Goal: Communication & Community: Answer question/provide support

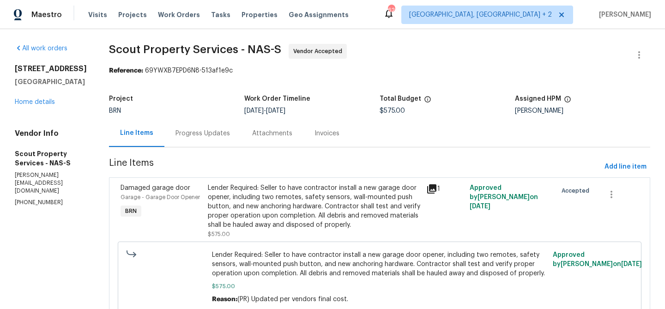
click at [207, 130] on div "Progress Updates" at bounding box center [203, 133] width 55 height 9
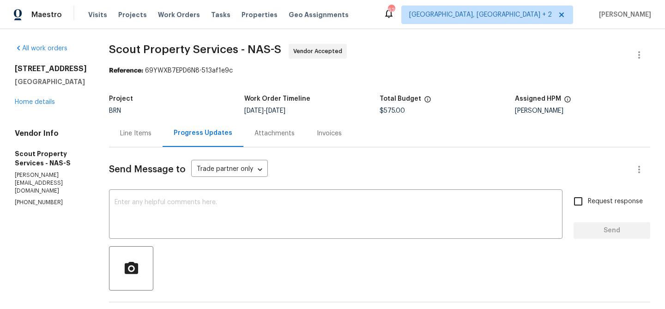
scroll to position [87, 0]
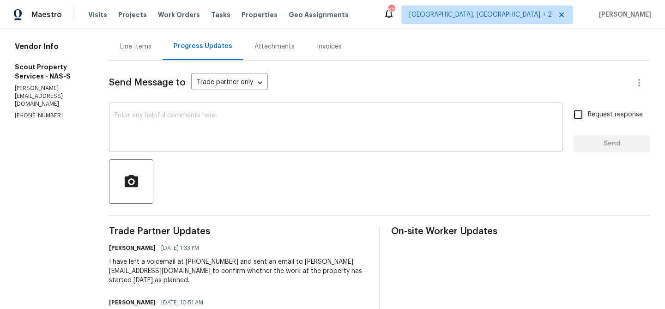
click at [138, 127] on textarea at bounding box center [336, 128] width 443 height 32
click at [27, 123] on section "All work orders [STREET_ADDRESS] Home details Vendor Info Scout Property Servic…" at bounding box center [51, 307] width 72 height 700
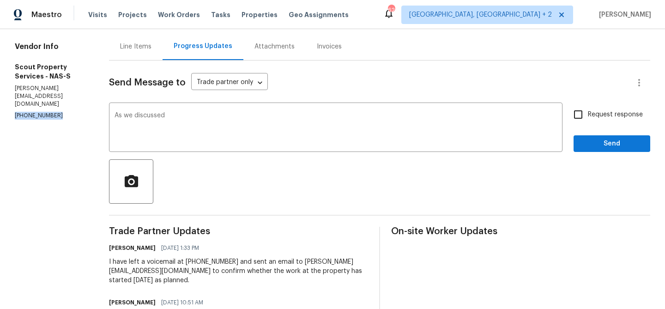
click at [27, 123] on section "All work orders [STREET_ADDRESS] Home details Vendor Info Scout Property Servic…" at bounding box center [51, 307] width 72 height 700
copy p "[PHONE_NUMBER]"
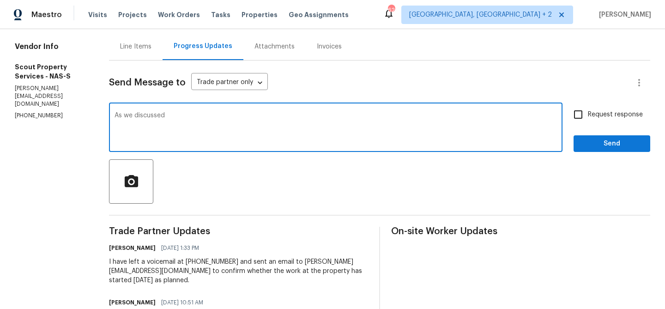
click at [166, 116] on textarea "As we discussed" at bounding box center [336, 128] width 443 height 32
paste textarea "[PHONE_NUMBER]"
click at [207, 117] on textarea "As we discussed [PHONE_NUMBER]" at bounding box center [336, 128] width 443 height 32
type textarea "As we discussed [PHONE_NUMBER], Kindly ensure to complete the work by EOD"
click at [590, 122] on label "Request response" at bounding box center [606, 114] width 74 height 19
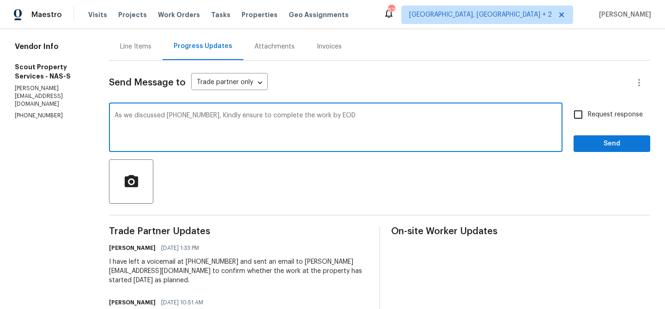
click at [588, 122] on input "Request response" at bounding box center [578, 114] width 19 height 19
checkbox input "true"
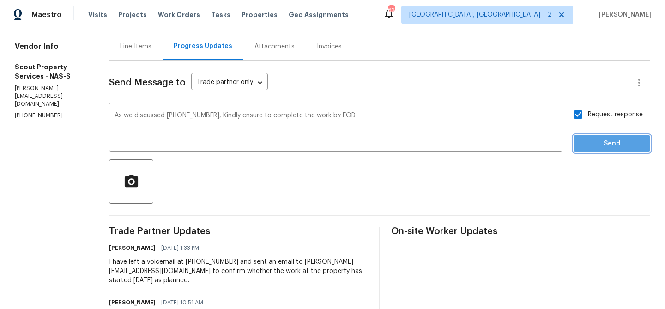
click at [589, 138] on button "Send" at bounding box center [612, 143] width 77 height 17
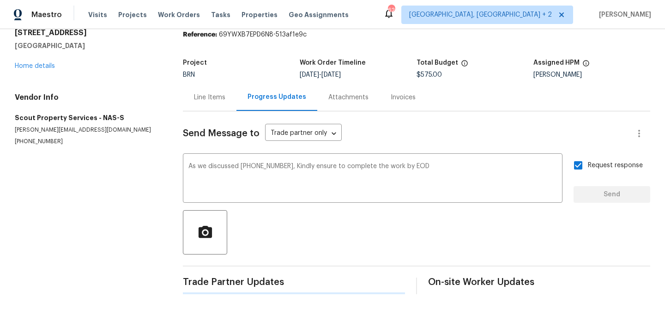
scroll to position [0, 0]
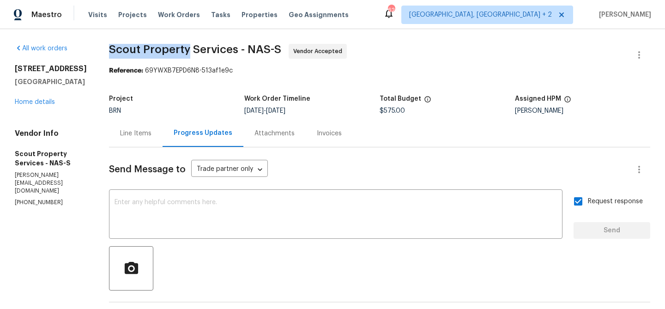
drag, startPoint x: 94, startPoint y: 50, endPoint x: 183, endPoint y: 51, distance: 89.2
copy span "Scout Property"
